Goal: Check status

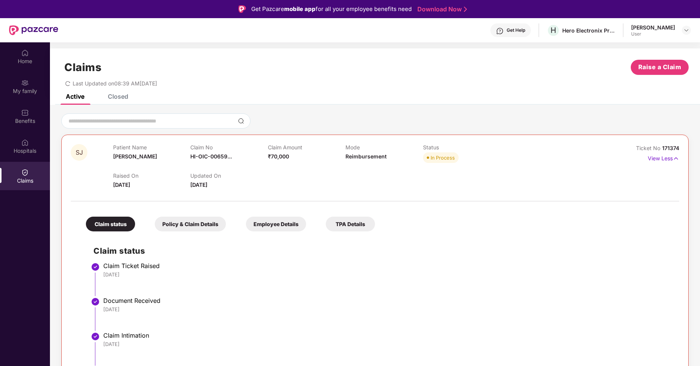
scroll to position [42, 0]
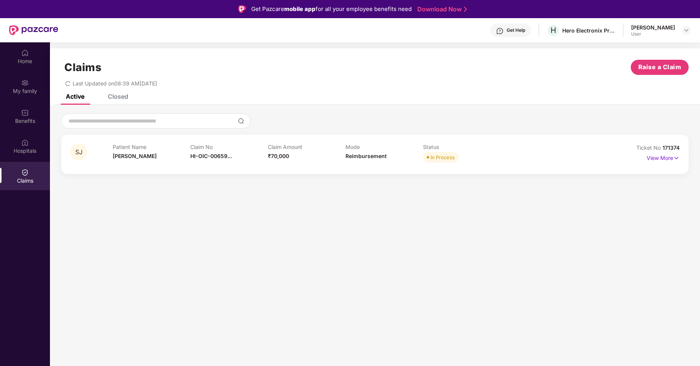
scroll to position [42, 0]
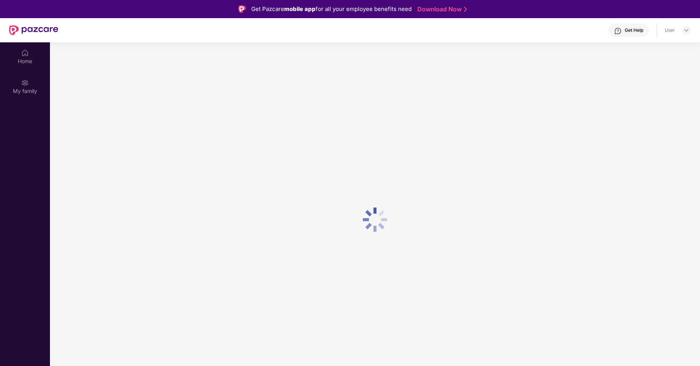
scroll to position [42, 0]
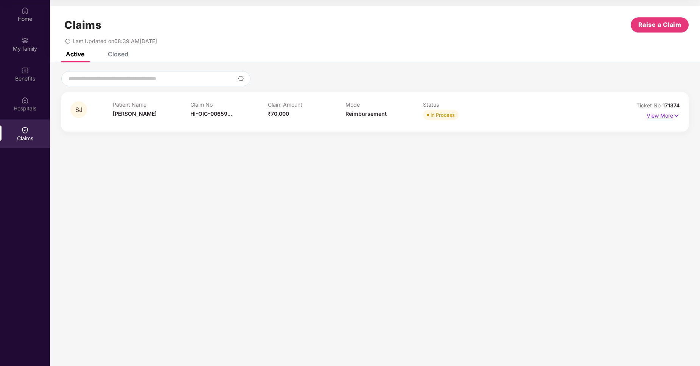
click at [672, 117] on p "View More" at bounding box center [663, 115] width 33 height 10
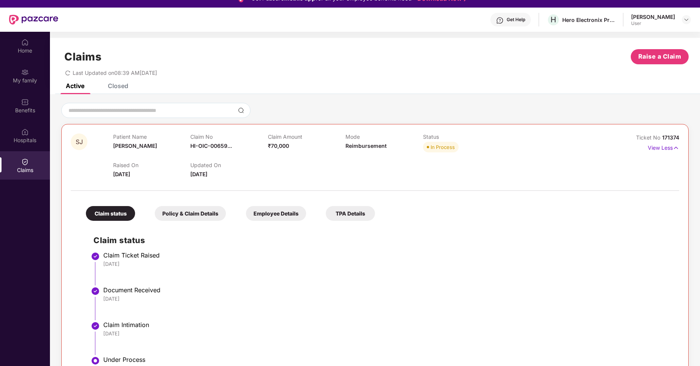
scroll to position [0, 0]
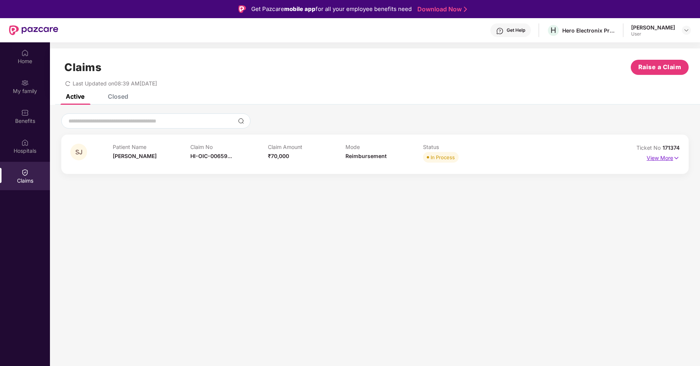
click at [669, 160] on p "View More" at bounding box center [663, 157] width 33 height 10
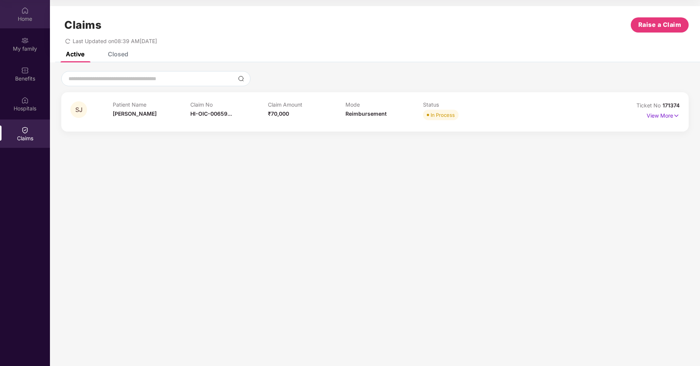
click at [27, 14] on img at bounding box center [25, 11] width 8 height 8
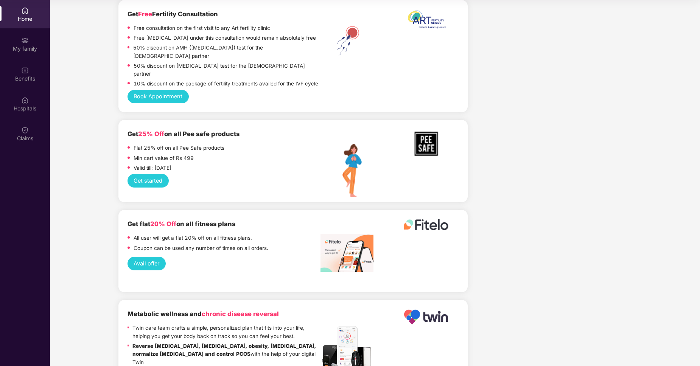
scroll to position [1219, 0]
